Goal: Complete application form

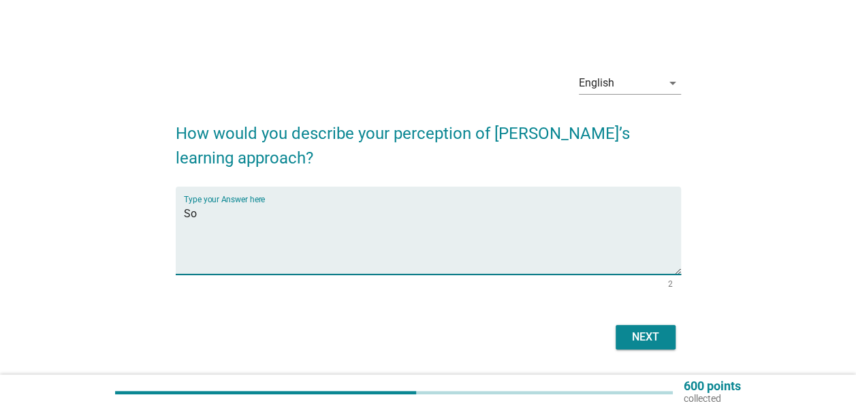
type textarea "S"
type textarea "It was a good tuition center."
click at [662, 342] on div "Next" at bounding box center [645, 337] width 38 height 16
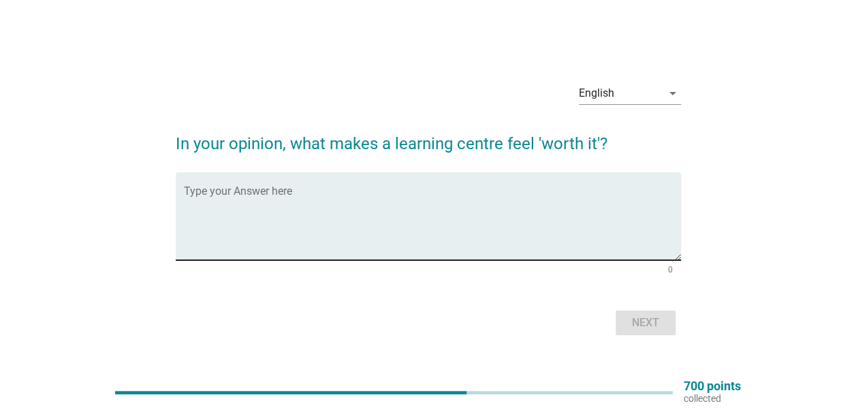
click at [328, 182] on div "Type your Answer here" at bounding box center [432, 216] width 497 height 88
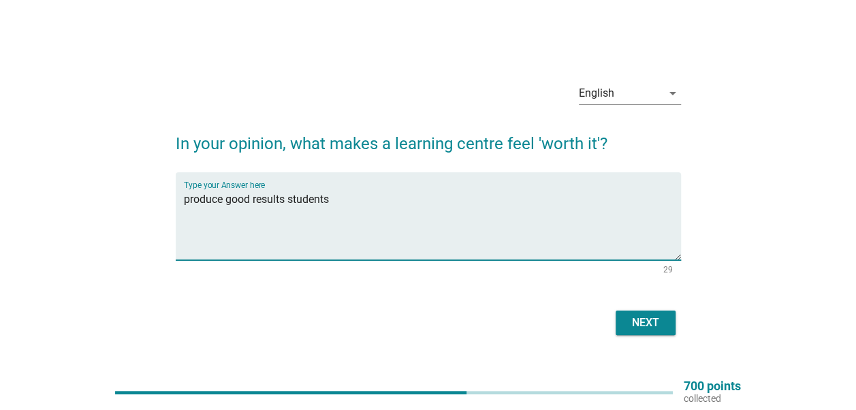
type textarea "produce good results students"
click at [662, 323] on div "Next" at bounding box center [645, 322] width 38 height 16
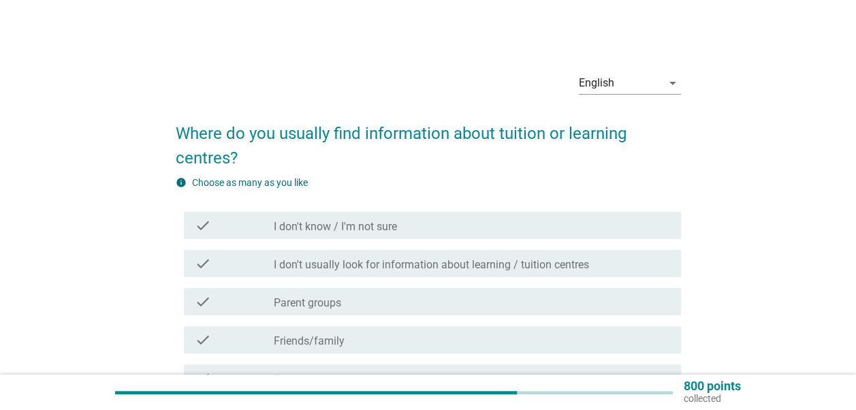
scroll to position [68, 0]
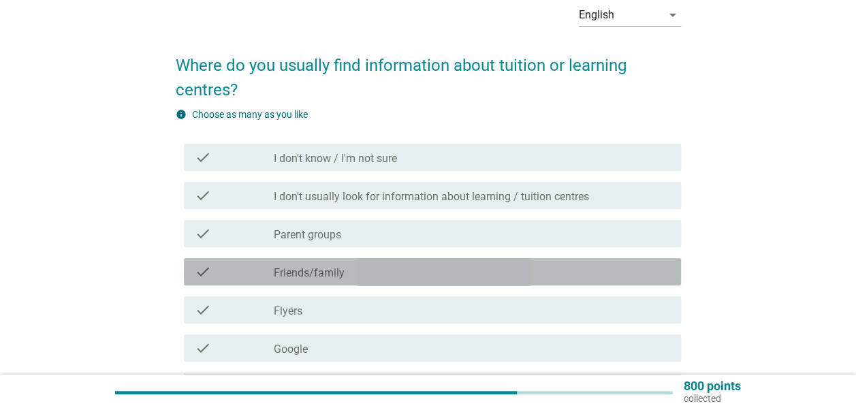
click at [516, 271] on div "check_box_outline_blank Friends/family" at bounding box center [472, 271] width 396 height 16
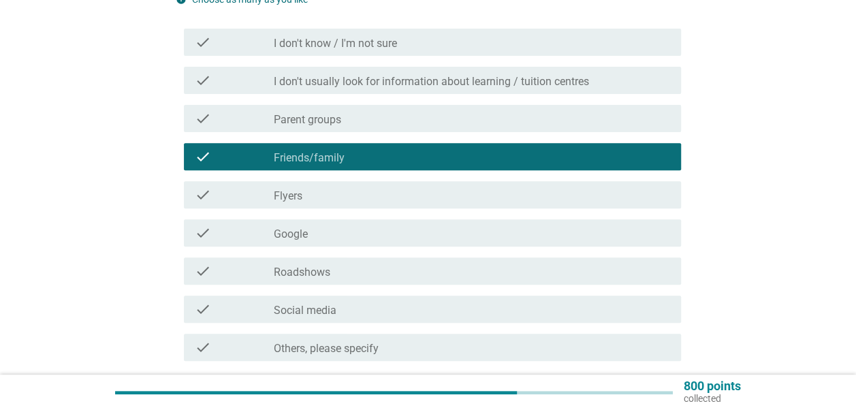
scroll to position [204, 0]
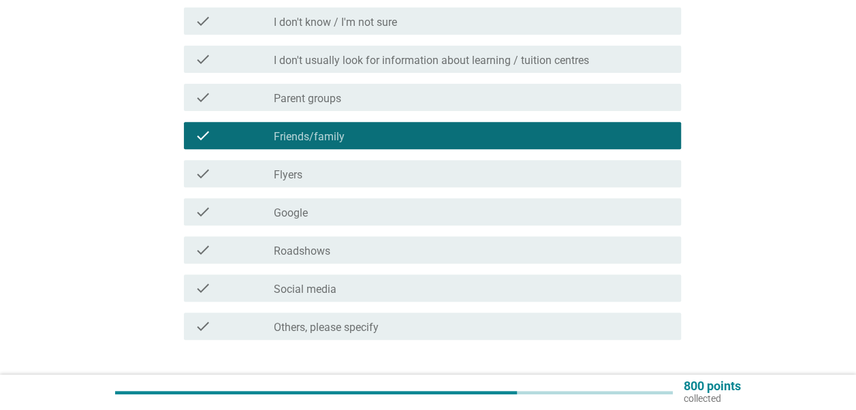
click at [439, 283] on div "check_box_outline_blank Social media" at bounding box center [472, 288] width 396 height 16
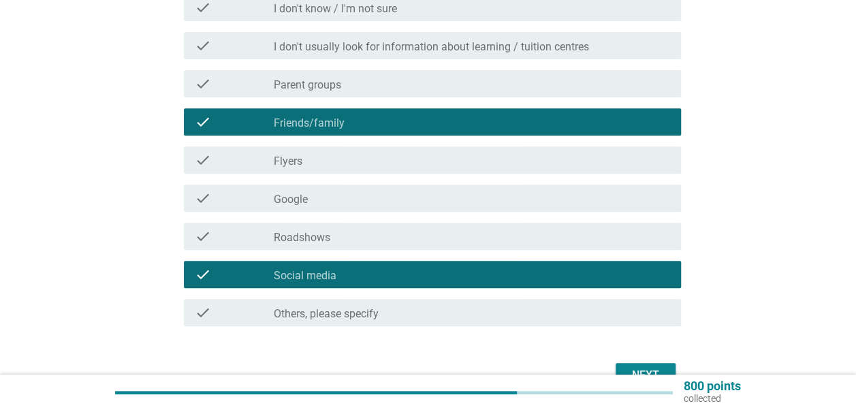
scroll to position [296, 0]
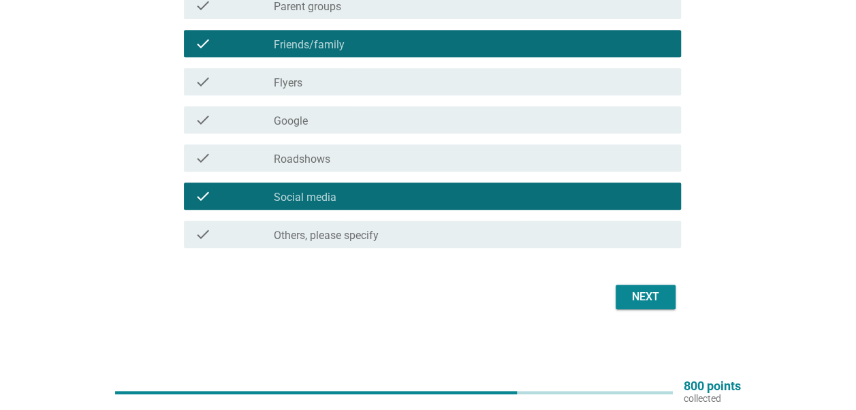
click at [644, 297] on div "Next" at bounding box center [645, 297] width 38 height 16
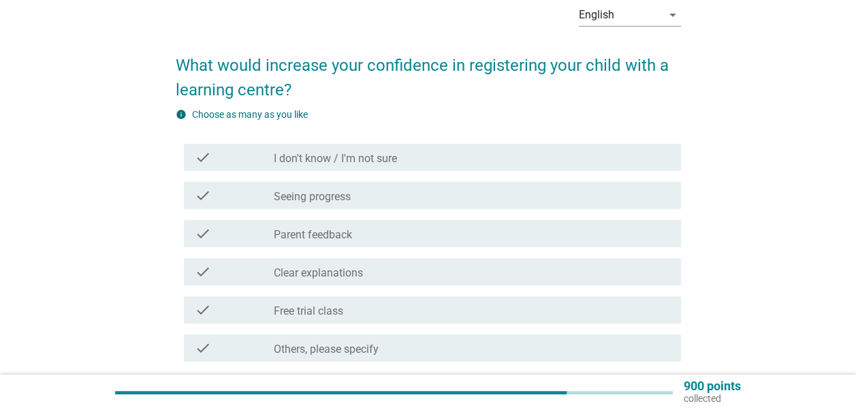
scroll to position [182, 0]
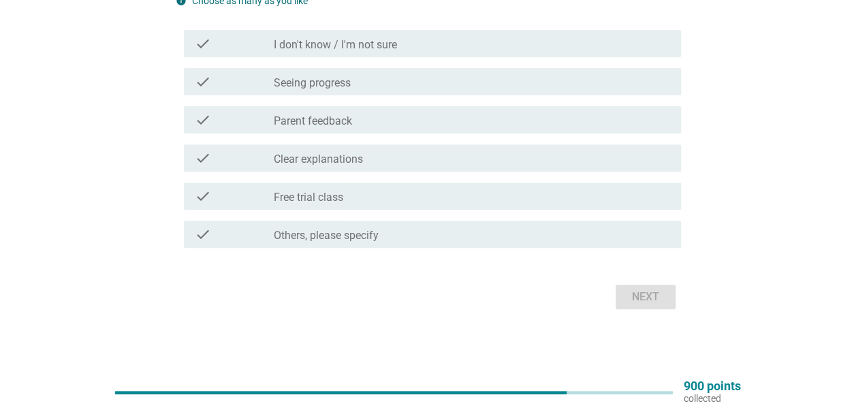
click at [366, 157] on div "check_box_outline_blank Clear explanations" at bounding box center [472, 158] width 396 height 16
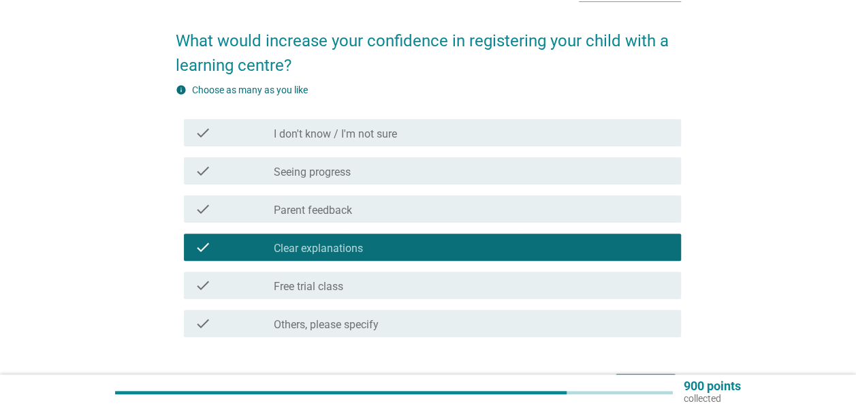
scroll to position [114, 0]
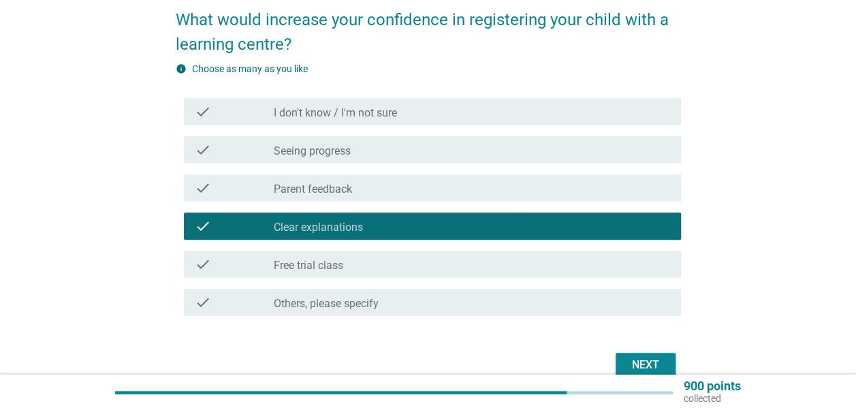
click at [487, 200] on div "check check_box_outline_blank Parent feedback" at bounding box center [432, 187] width 497 height 27
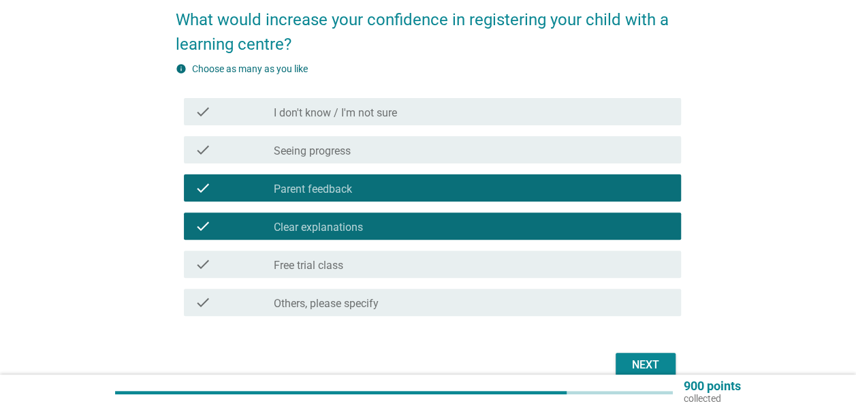
click at [412, 219] on div "check_box_outline_blank Clear explanations" at bounding box center [472, 226] width 396 height 16
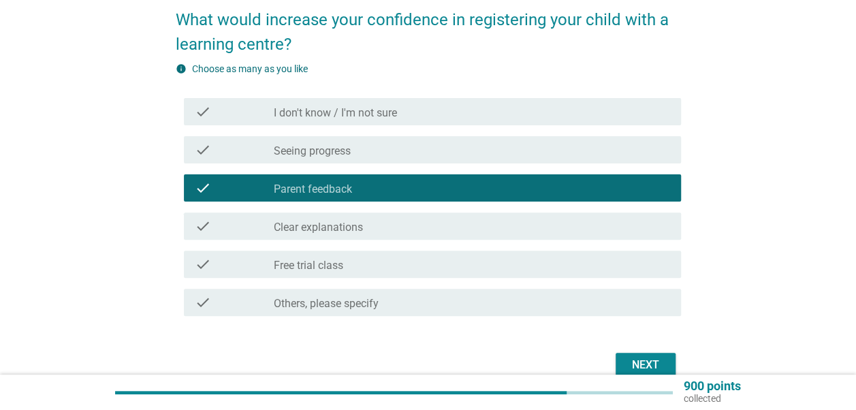
click at [396, 144] on div "check_box_outline_blank Seeing progress" at bounding box center [472, 150] width 396 height 16
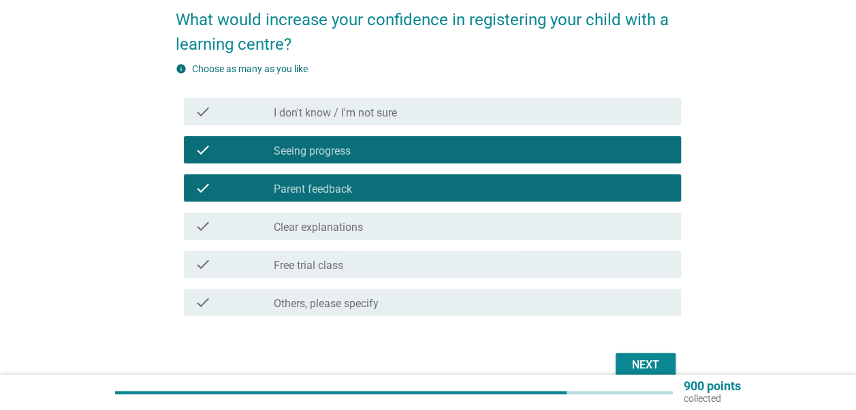
scroll to position [182, 0]
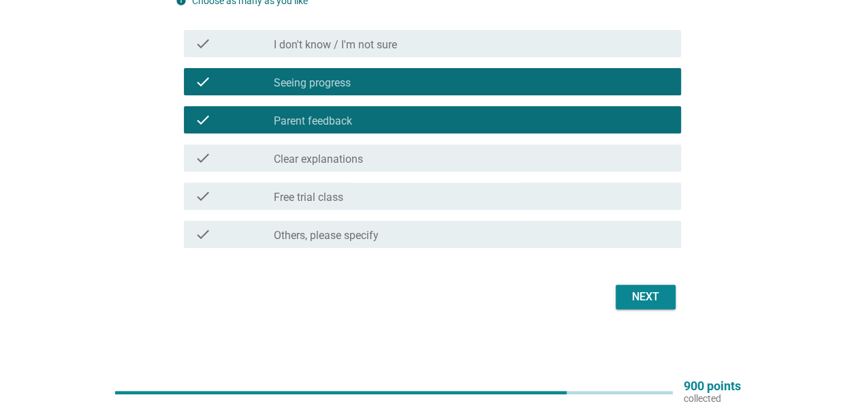
click at [648, 300] on div "Next" at bounding box center [645, 297] width 38 height 16
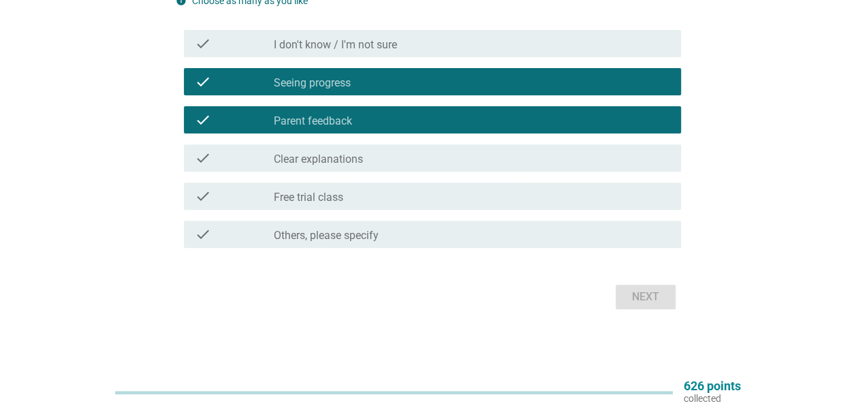
scroll to position [0, 0]
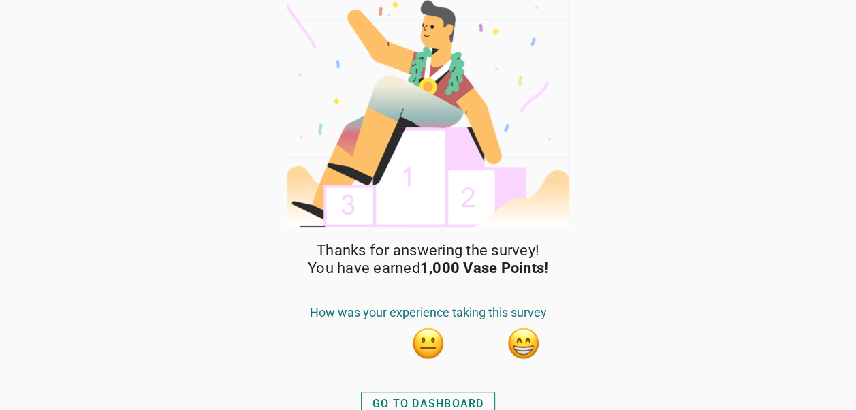
scroll to position [21, 0]
